Goal: Feedback & Contribution: Leave review/rating

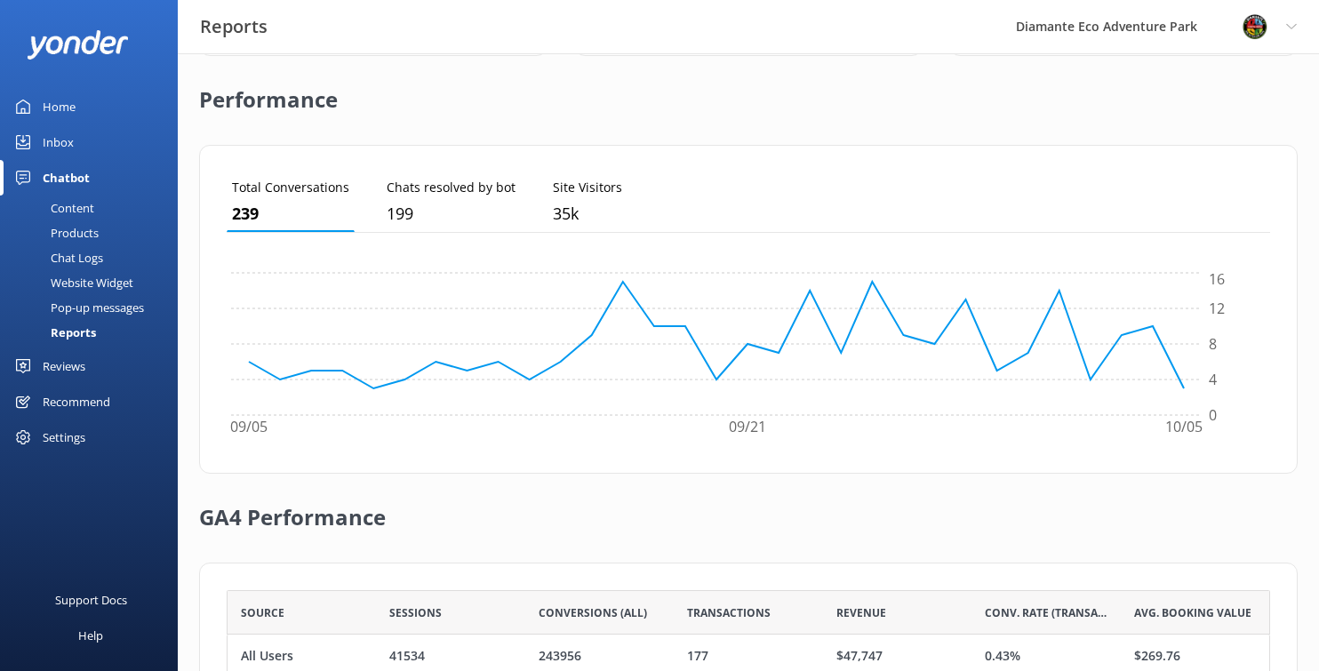
scroll to position [568, 0]
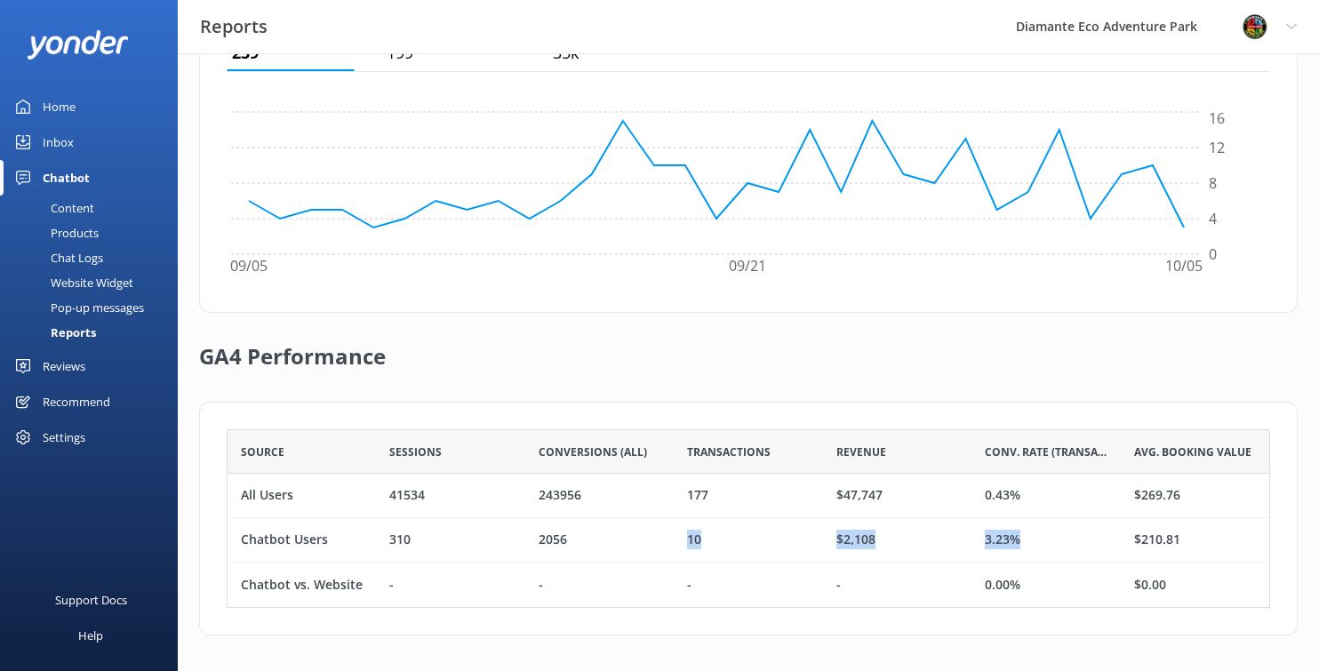
drag, startPoint x: 685, startPoint y: 543, endPoint x: 1030, endPoint y: 533, distance: 344.9
click at [1030, 533] on div "Chatbot Users 310 2056 10 $2,108 3.23% $210.81" at bounding box center [748, 540] width 1043 height 44
click at [60, 101] on div "Home" at bounding box center [59, 107] width 33 height 36
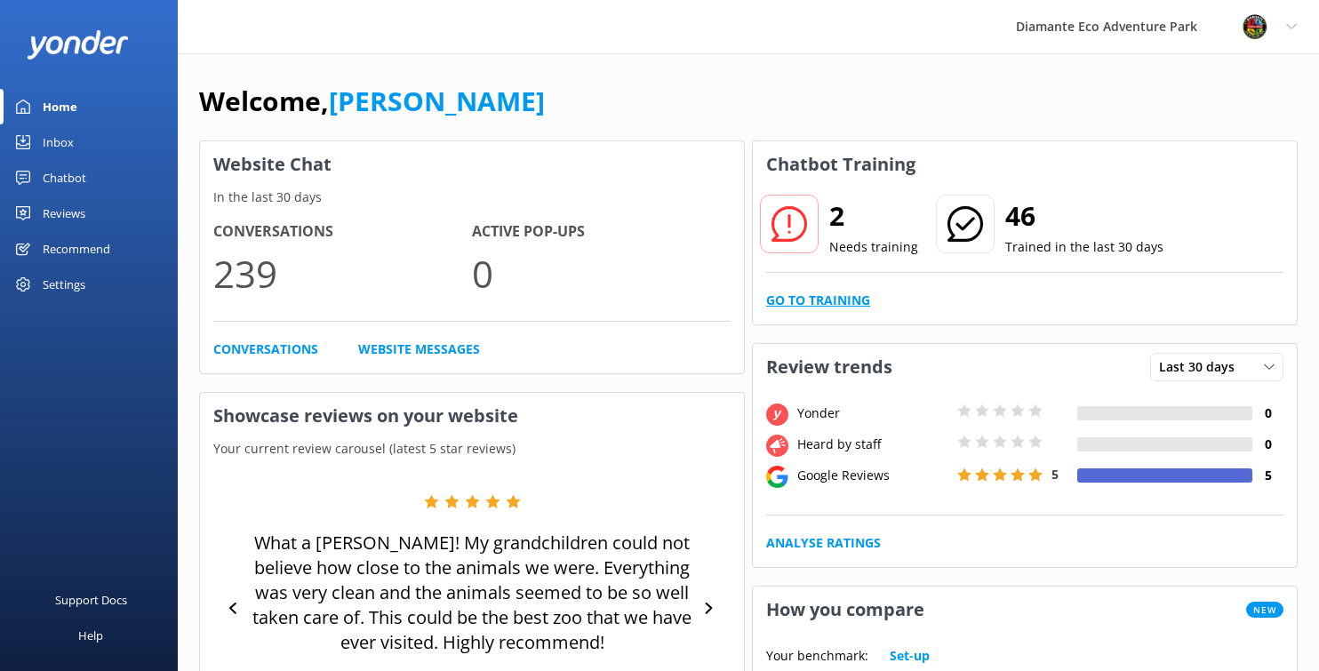
click at [811, 295] on link "Go to Training" at bounding box center [818, 301] width 104 height 20
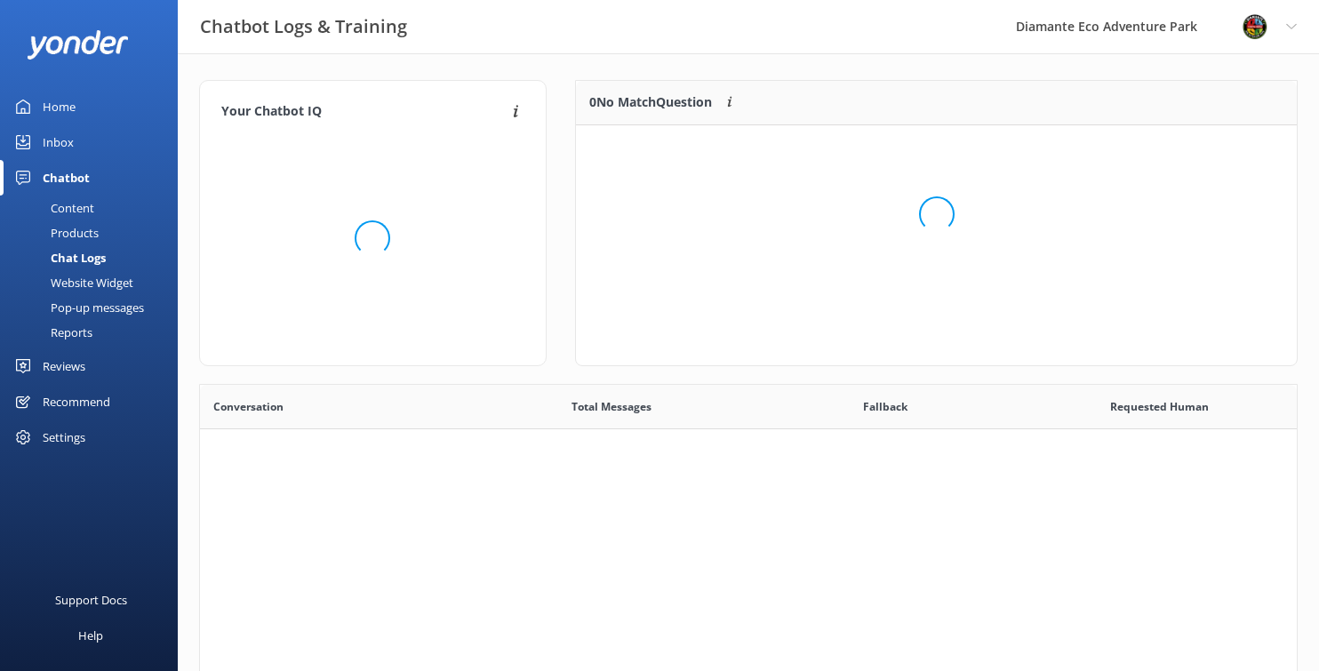
scroll to position [134, 721]
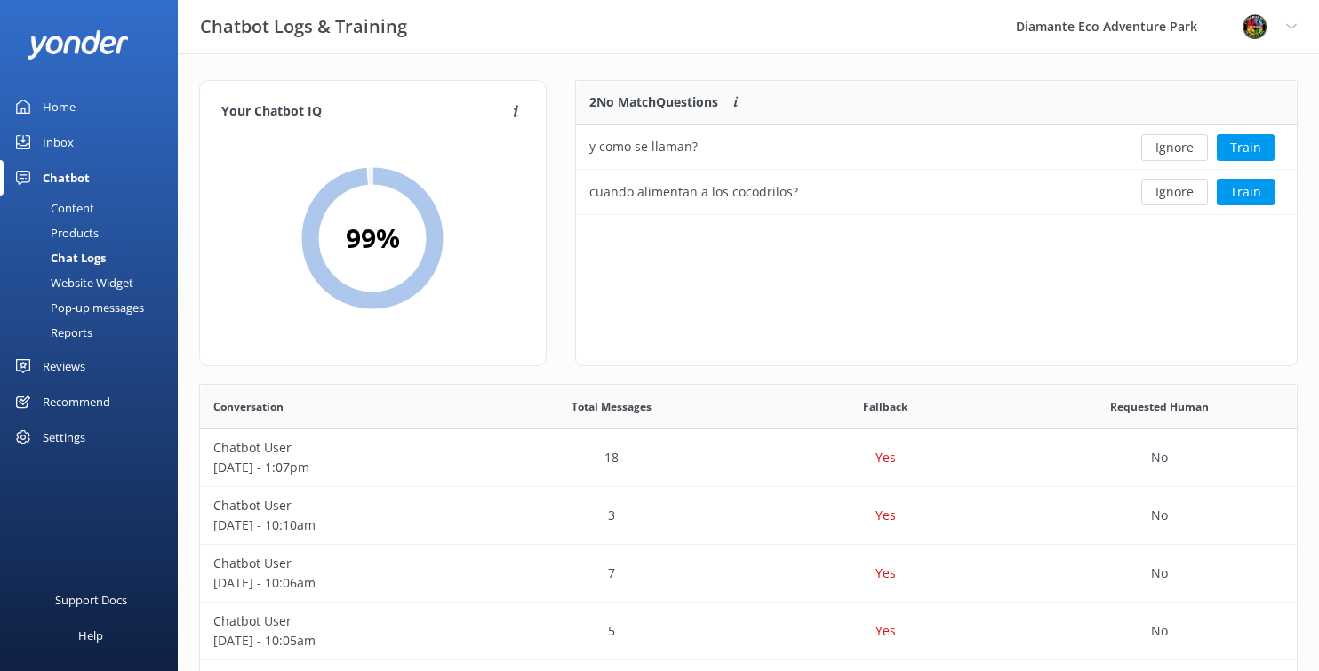
click at [1144, 267] on div "2 No Match Questions Customers sometimes ask questions that don't fully match a…" at bounding box center [936, 223] width 722 height 286
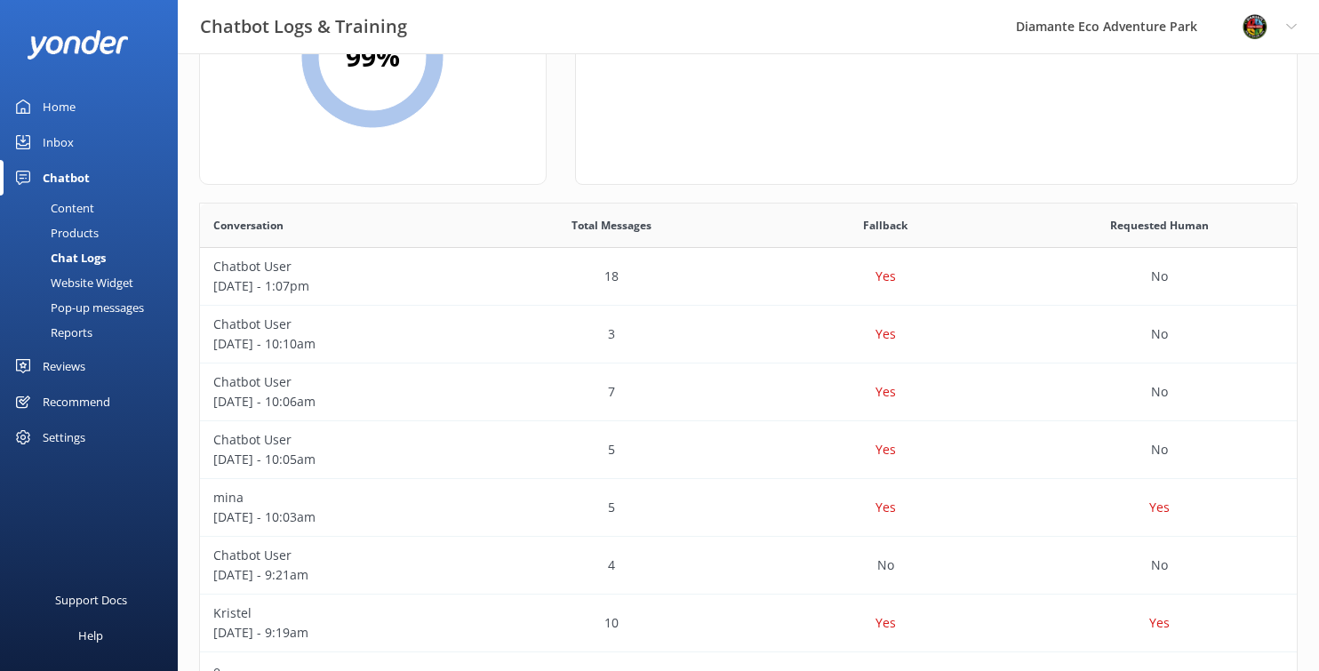
scroll to position [0, 0]
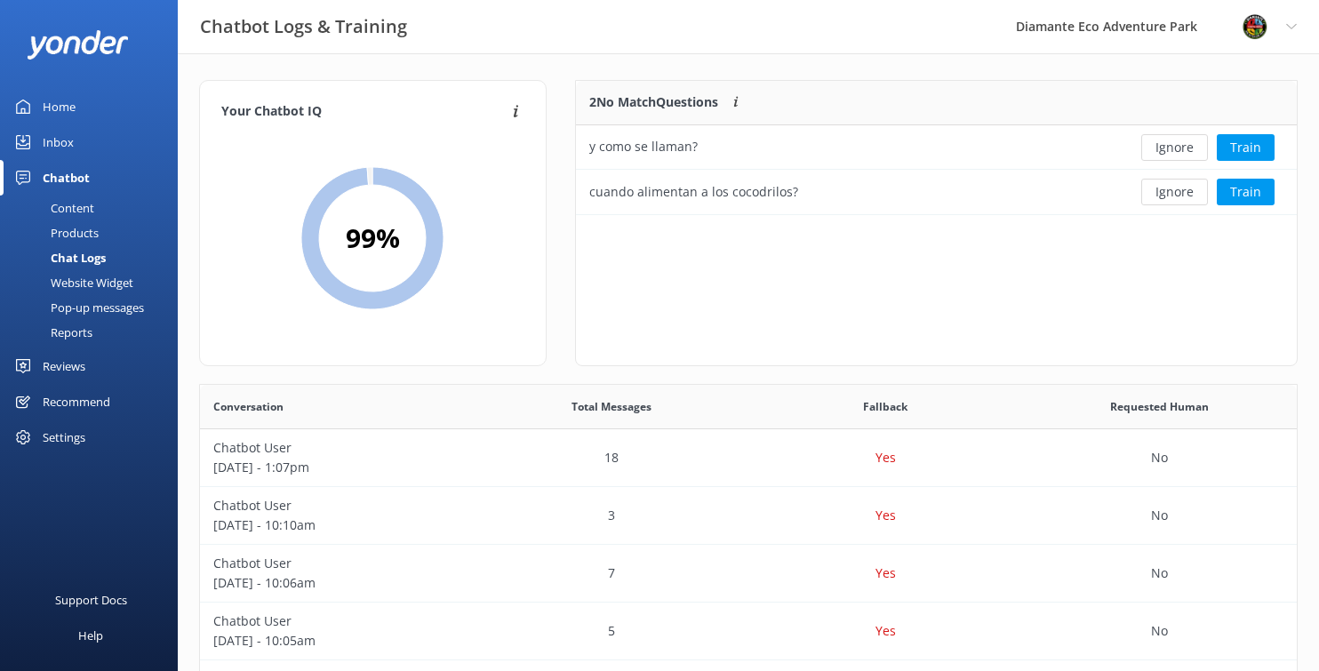
click at [67, 362] on div "Reviews" at bounding box center [64, 366] width 43 height 36
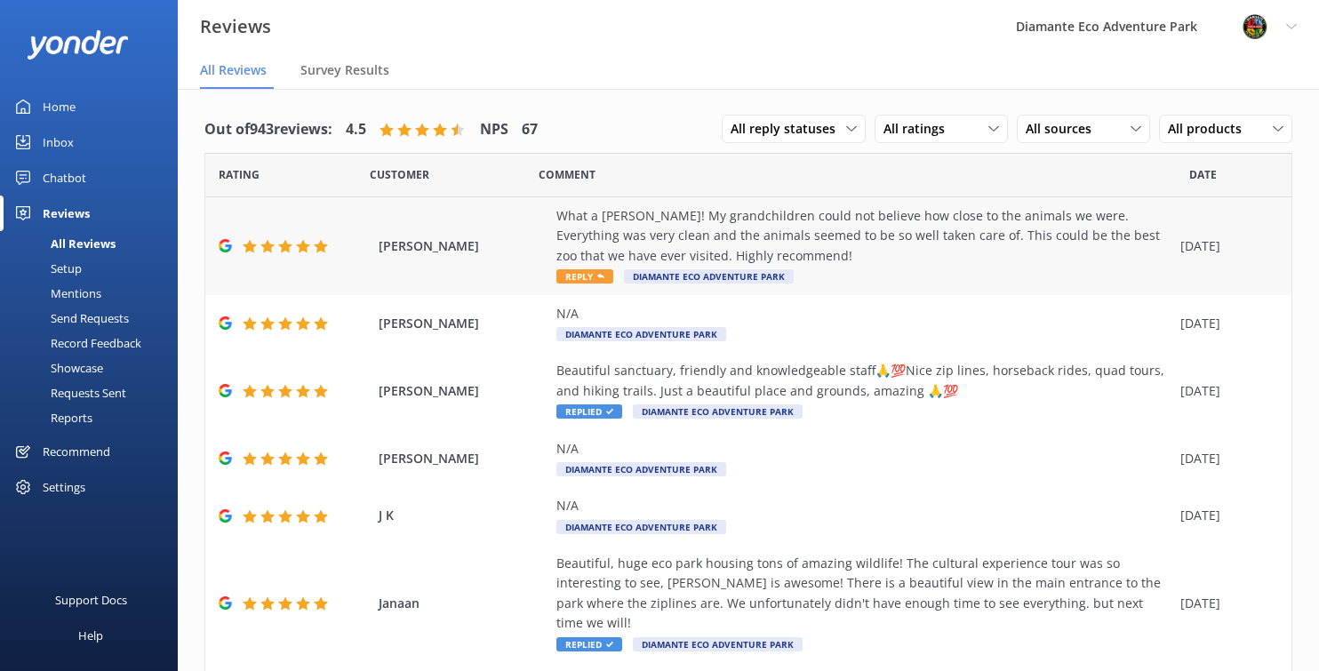
click at [617, 242] on div "What a [PERSON_NAME]! My grandchildren could not believe how close to the anima…" at bounding box center [863, 236] width 615 height 60
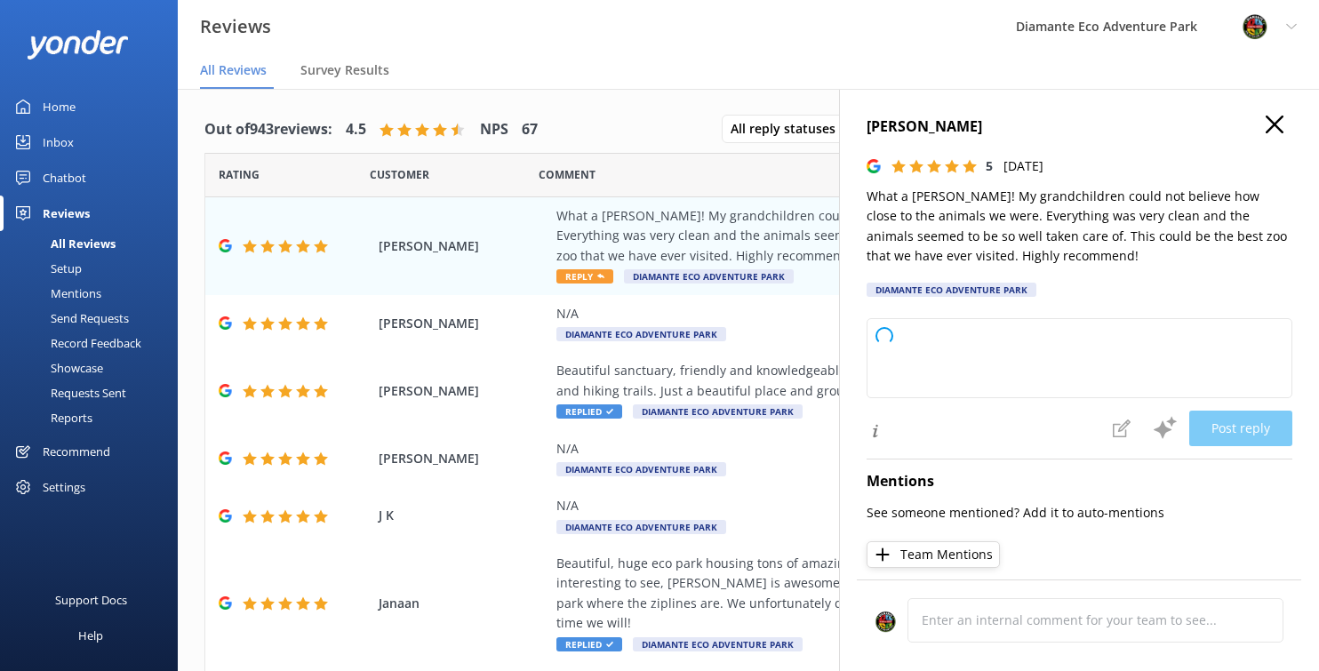
type textarea "Thank you so much for your wonderful review! We're thrilled to hear that you an…"
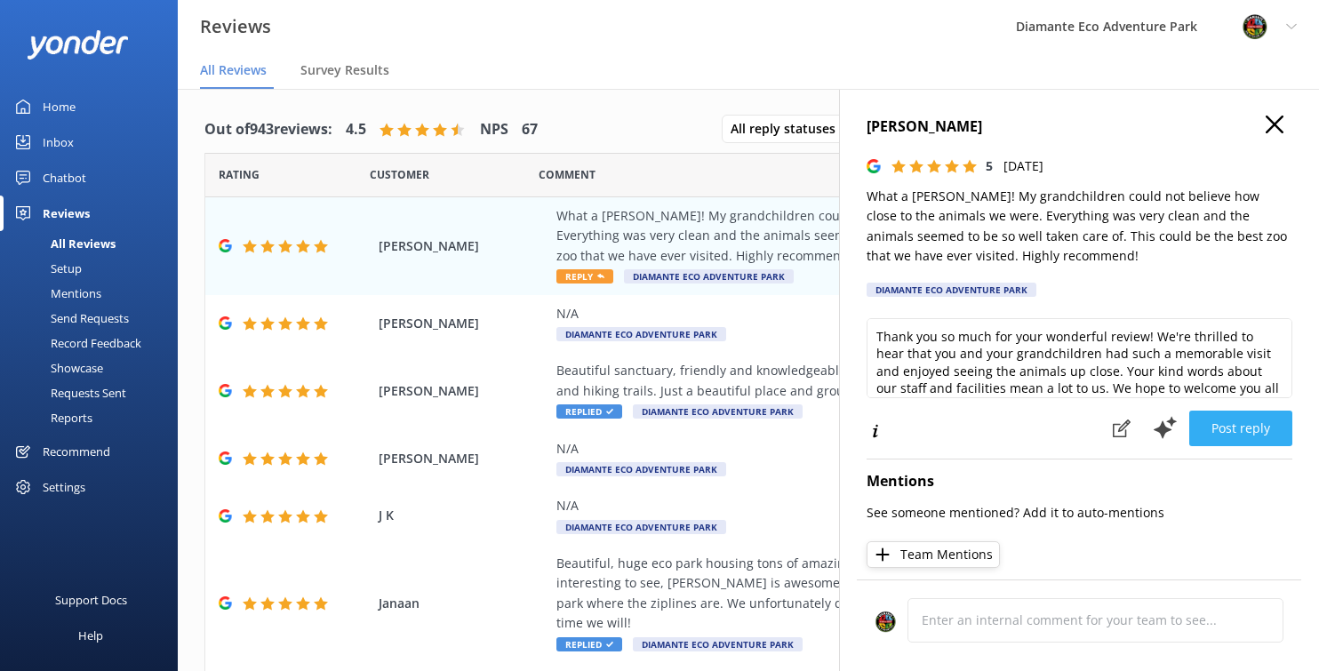
click at [1236, 427] on button "Post reply" at bounding box center [1240, 429] width 103 height 36
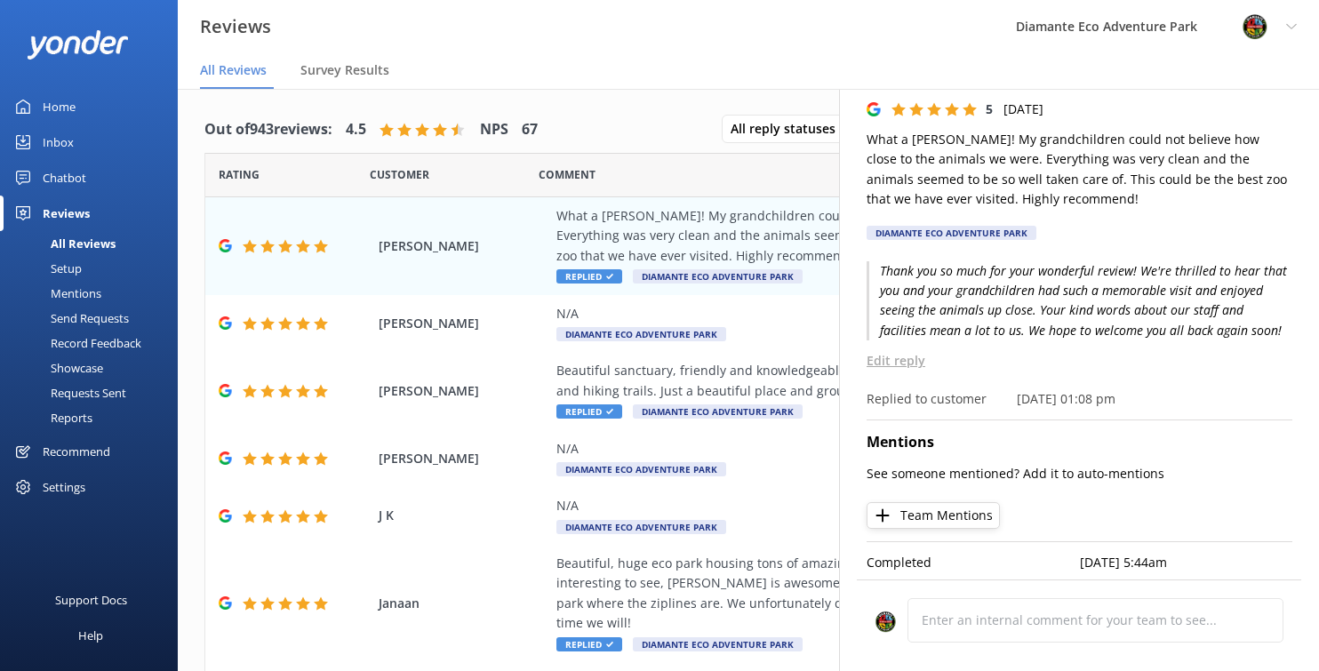
scroll to position [59, 0]
click at [1298, 26] on div "Profile Settings Logout" at bounding box center [1269, 26] width 100 height 53
click at [762, 64] on nav "All Reviews Survey Results" at bounding box center [748, 71] width 1141 height 36
click at [70, 414] on div "Reports" at bounding box center [52, 417] width 82 height 25
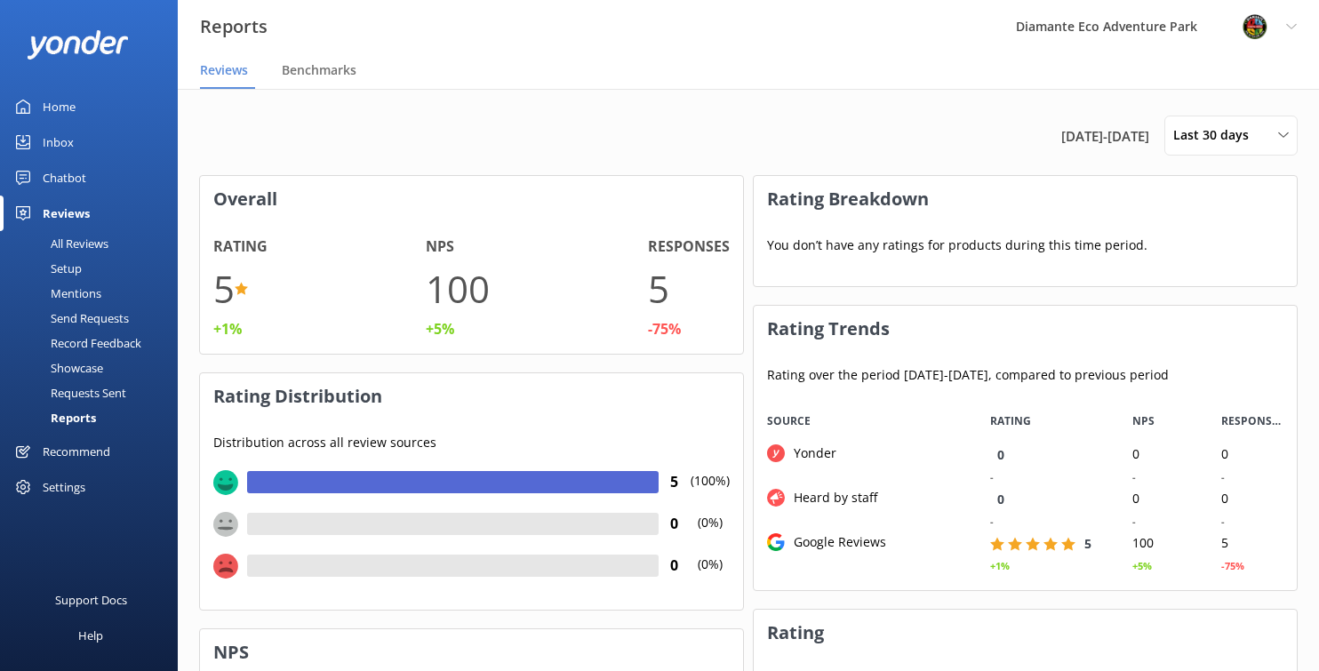
click at [64, 212] on div "Reviews" at bounding box center [66, 214] width 47 height 36
